Goal: Task Accomplishment & Management: Use online tool/utility

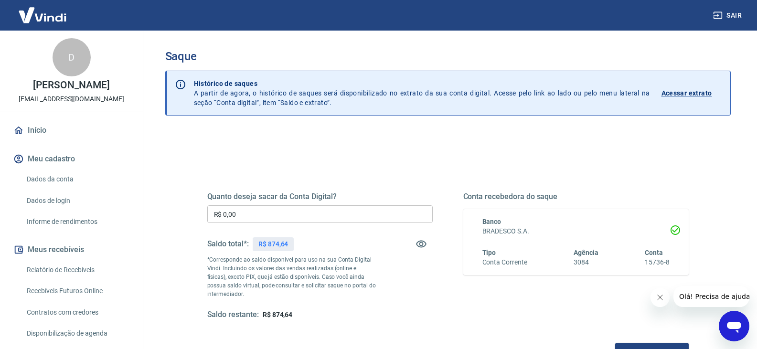
click at [247, 204] on div "Quanto deseja sacar da Conta Digital? R$ 0,00 ​ Saldo total*: R$ 874,64 *Corres…" at bounding box center [319, 256] width 225 height 128
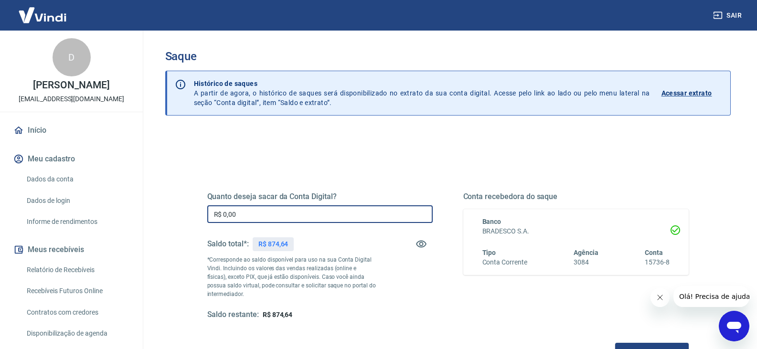
click at [243, 213] on input "R$ 0,00" at bounding box center [319, 214] width 225 height 18
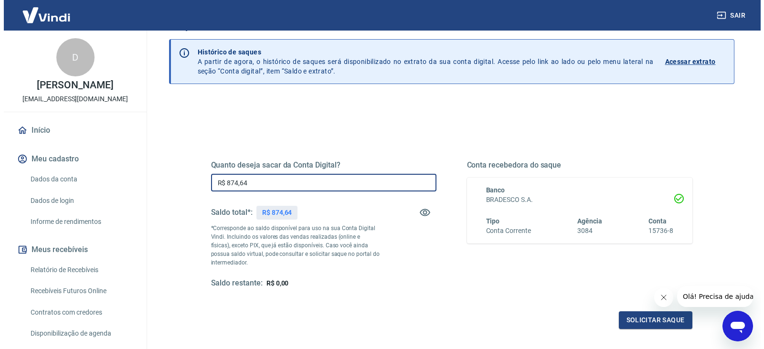
scroll to position [123, 0]
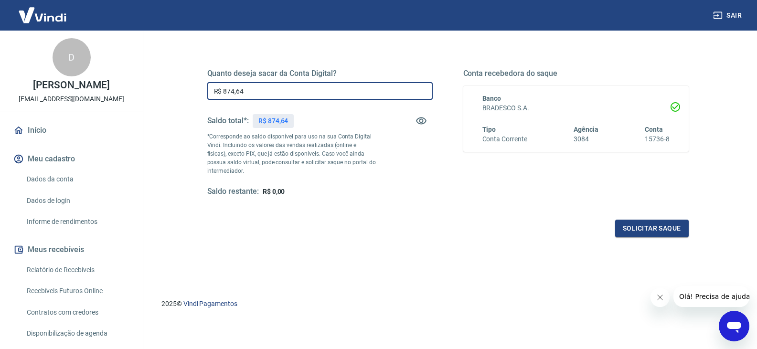
type input "R$ 874,64"
click at [635, 241] on div "Quanto deseja sacar da Conta Digital? R$ 874,64 ​ Saldo total*: R$ 874,64 *Corr…" at bounding box center [448, 138] width 504 height 222
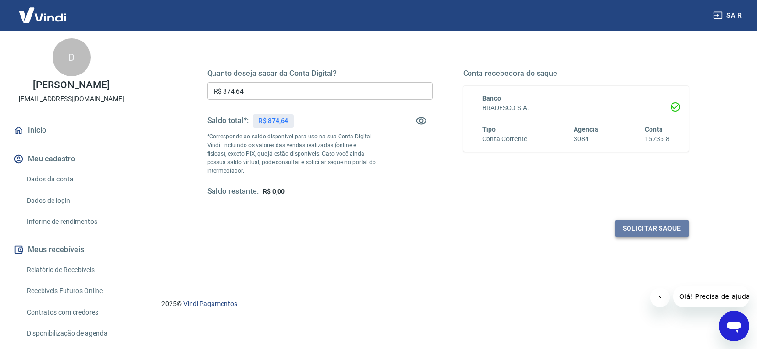
click at [629, 233] on button "Solicitar saque" at bounding box center [652, 229] width 74 height 18
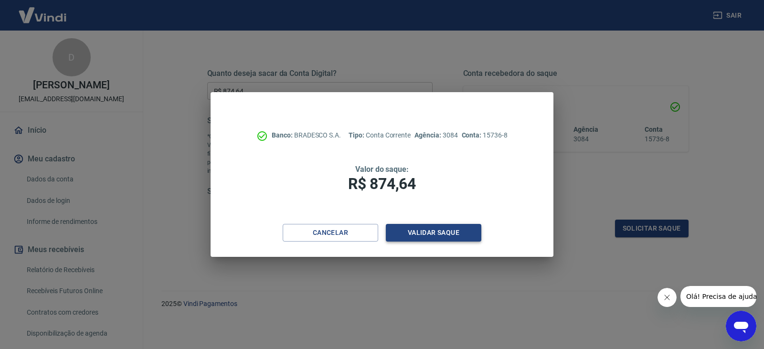
click at [471, 234] on button "Validar saque" at bounding box center [433, 233] width 95 height 18
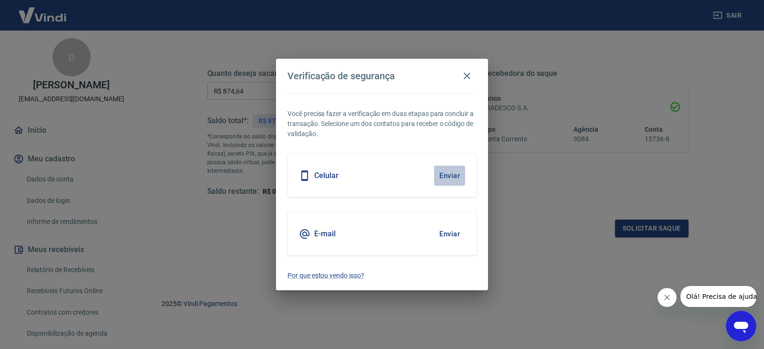
click at [444, 172] on button "Enviar" at bounding box center [449, 176] width 31 height 20
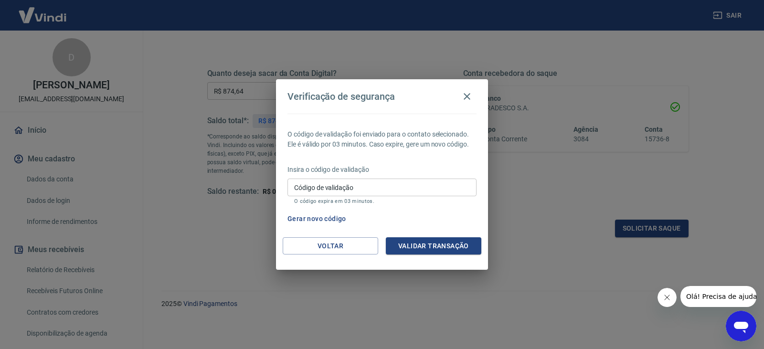
click at [447, 190] on input "Código de validação" at bounding box center [381, 188] width 189 height 18
type input "386761"
click at [425, 255] on div "Voltar Validar transação" at bounding box center [382, 253] width 212 height 33
click at [413, 242] on button "Validar transação" at bounding box center [433, 246] width 95 height 18
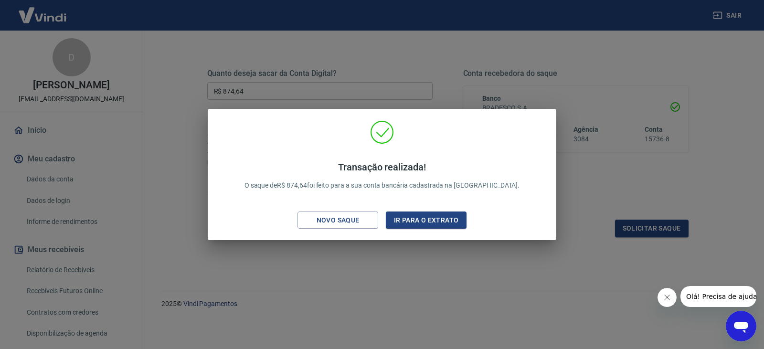
click at [506, 77] on div "Transação realizada! O saque de R$ 874,64 foi feito para a sua conta bancária c…" at bounding box center [382, 174] width 764 height 349
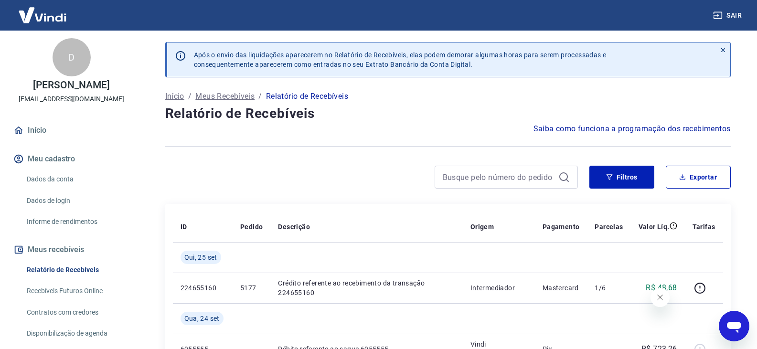
click at [696, 175] on button "Exportar" at bounding box center [698, 177] width 65 height 23
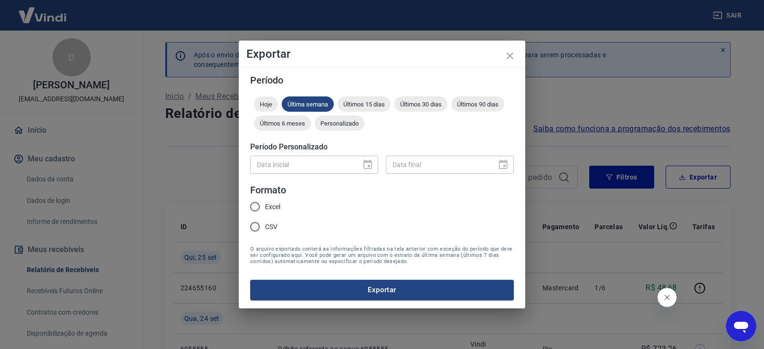
click at [343, 133] on div "Hoje Última semana Últimos 15 dias Últimos 30 dias Últimos 90 dias Últimos 6 me…" at bounding box center [382, 115] width 264 height 38
click at [348, 125] on span "Personalizado" at bounding box center [340, 123] width 50 height 7
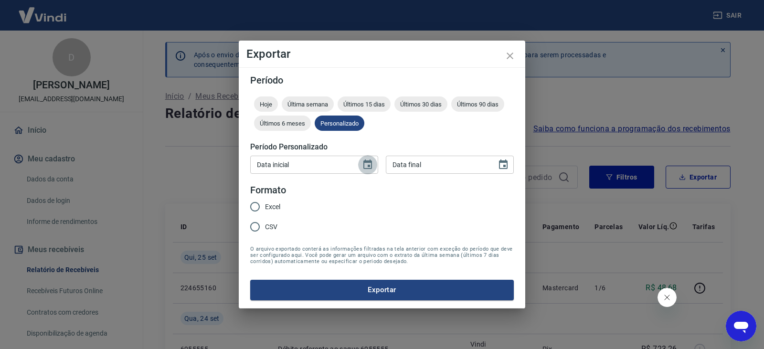
click at [365, 163] on icon "Choose date" at bounding box center [367, 164] width 11 height 11
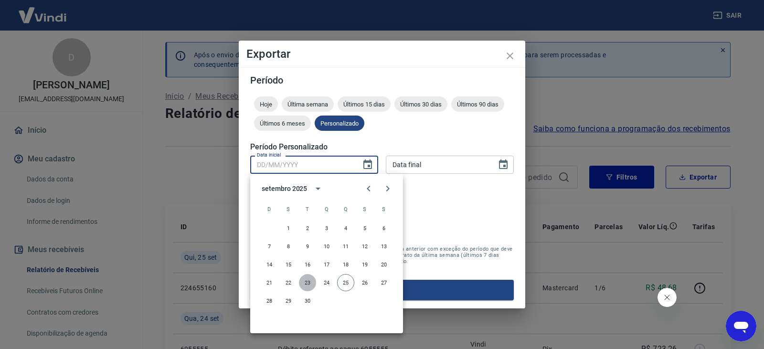
click at [302, 278] on button "23" at bounding box center [307, 282] width 17 height 17
type input "23/09/2025"
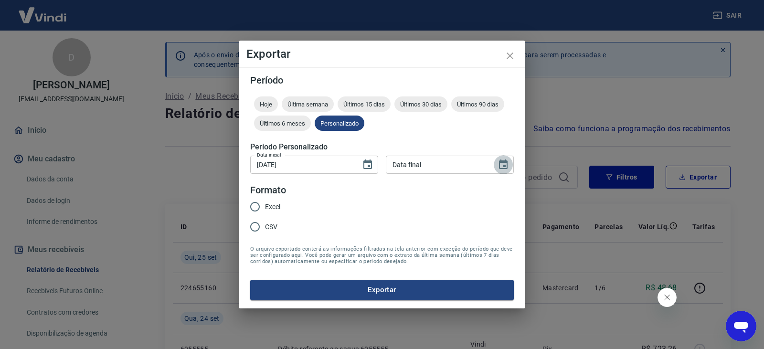
click at [501, 159] on icon "Choose date" at bounding box center [502, 164] width 11 height 11
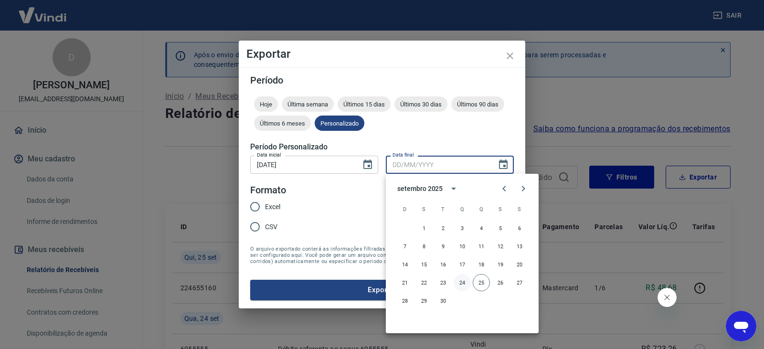
click at [468, 276] on button "24" at bounding box center [462, 282] width 17 height 17
type input "24/09/2025"
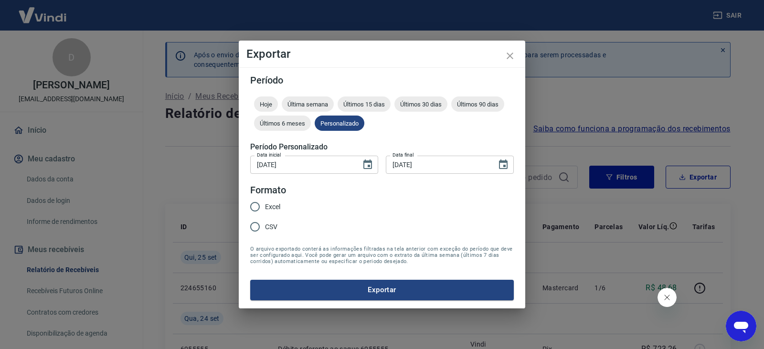
click at [274, 204] on span "Excel" at bounding box center [272, 207] width 15 height 10
click at [265, 204] on input "Excel" at bounding box center [255, 207] width 20 height 20
radio input "true"
click at [296, 300] on div "Período Hoje Última semana Últimos 15 dias Últimos 30 dias Últimos 90 dias Últi…" at bounding box center [382, 187] width 286 height 241
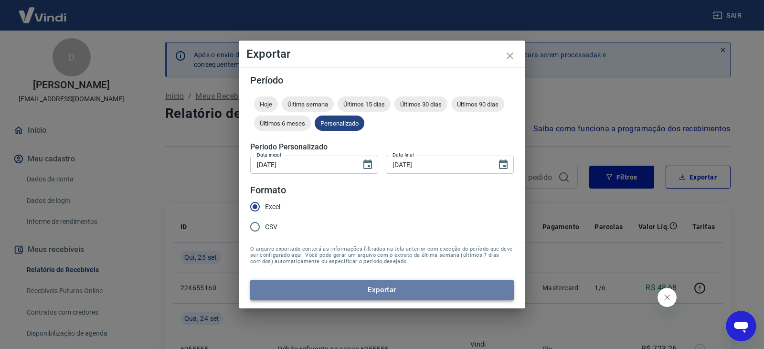
click at [296, 291] on button "Exportar" at bounding box center [382, 290] width 264 height 20
